Goal: Entertainment & Leisure: Consume media (video, audio)

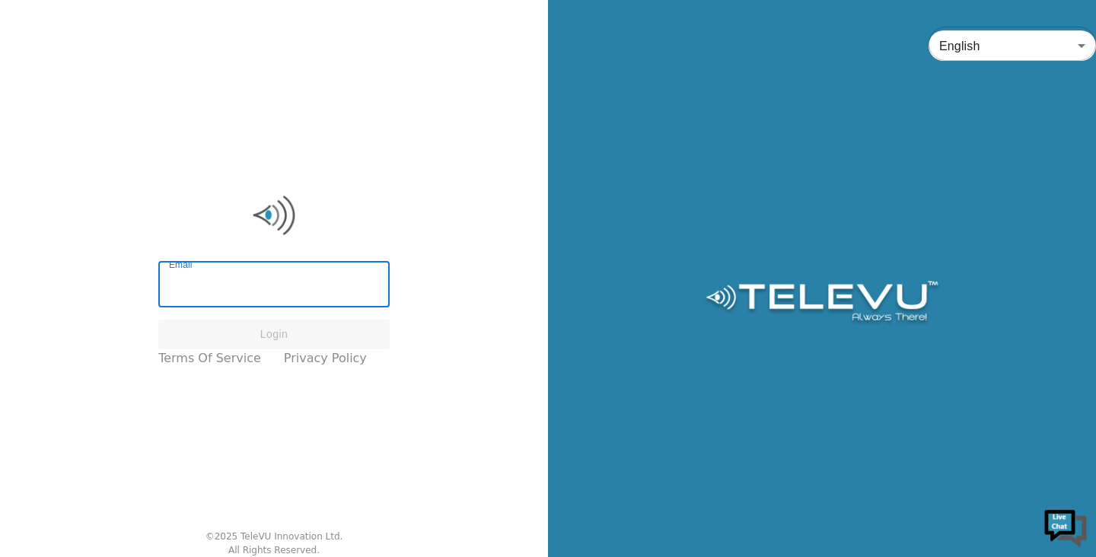
click at [221, 298] on input "Email" at bounding box center [273, 286] width 231 height 43
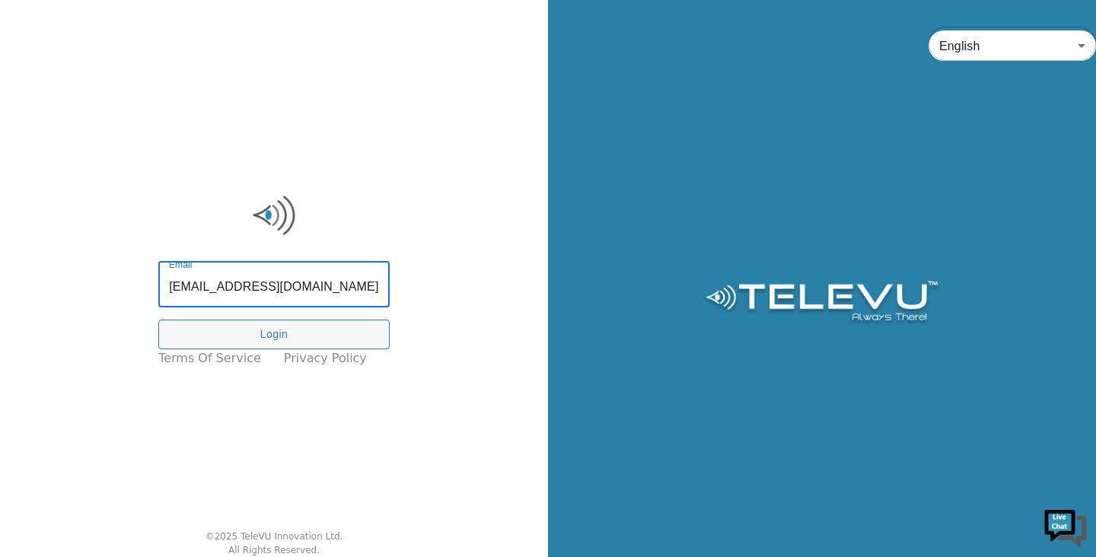
type input "[EMAIL_ADDRESS][DOMAIN_NAME]"
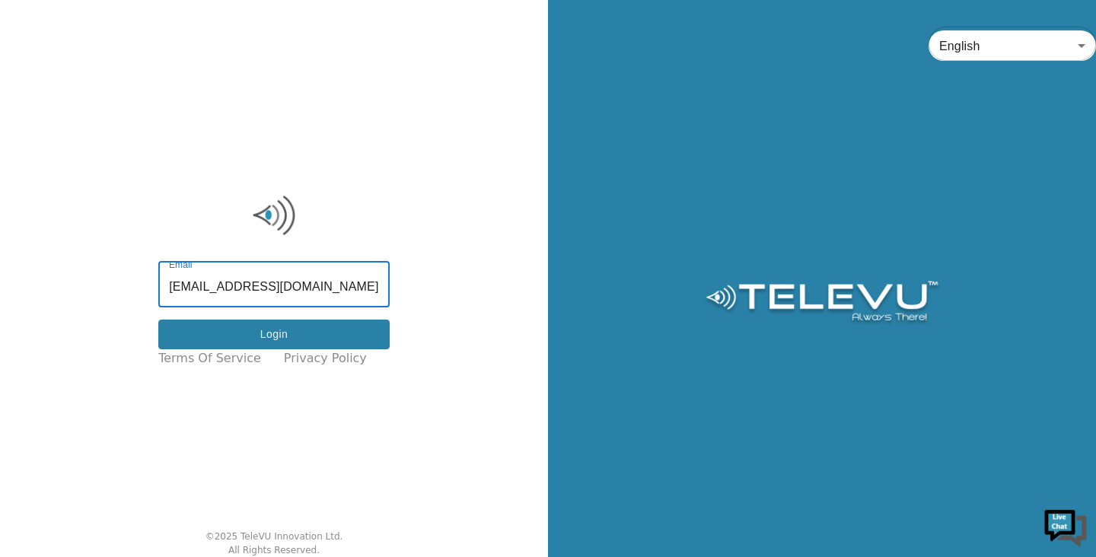
click at [217, 338] on button "Login" at bounding box center [273, 335] width 231 height 30
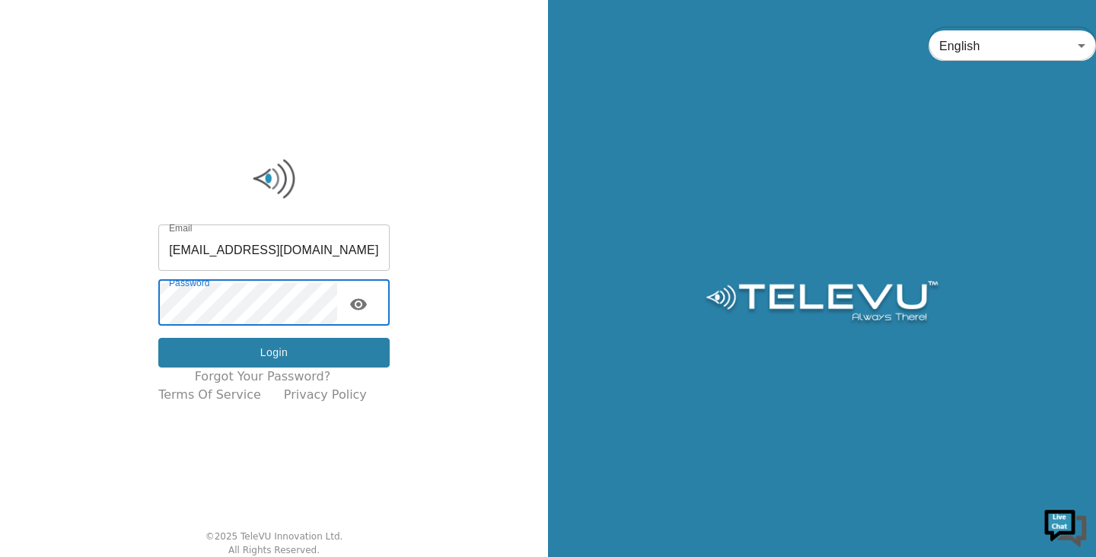
click at [256, 349] on button "Login" at bounding box center [273, 353] width 231 height 30
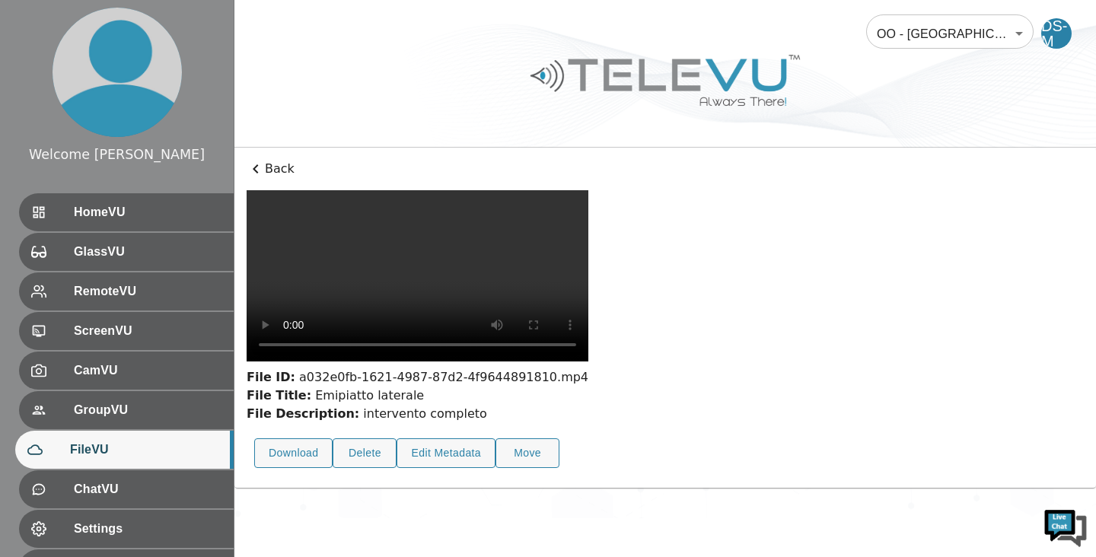
click at [406, 269] on video at bounding box center [418, 275] width 342 height 171
click at [398, 361] on video at bounding box center [418, 275] width 342 height 171
click at [440, 361] on video at bounding box center [418, 275] width 342 height 171
click at [468, 361] on video at bounding box center [418, 275] width 342 height 171
click at [508, 361] on video at bounding box center [418, 275] width 342 height 171
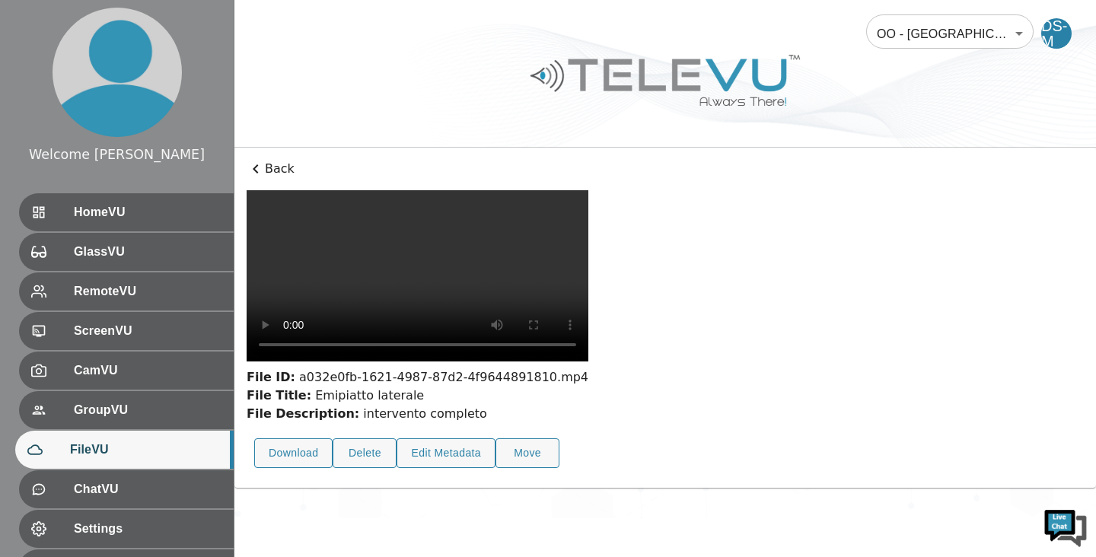
click at [538, 361] on video at bounding box center [418, 275] width 342 height 171
click at [571, 361] on video at bounding box center [418, 275] width 342 height 171
click at [288, 361] on video at bounding box center [418, 275] width 342 height 171
